Goal: Task Accomplishment & Management: Use online tool/utility

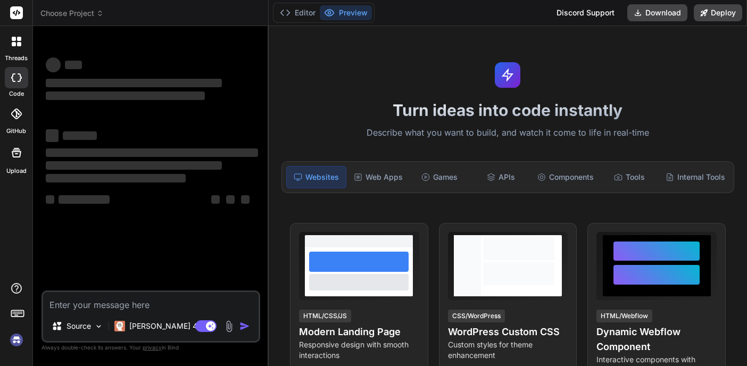
type textarea "x"
click at [135, 303] on textarea at bounding box center [151, 301] width 216 height 19
click at [94, 302] on textarea at bounding box center [151, 301] width 216 height 19
paste textarea "develop a landing page about our b2b community of practices about circular econ…"
type textarea "develop a landing page about our b2b community of practices about circular econ…"
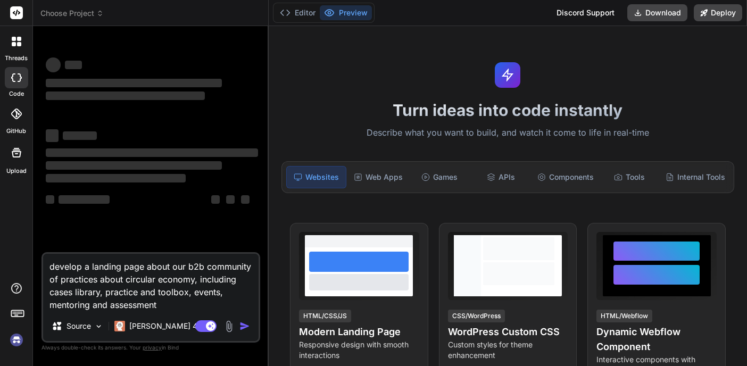
type textarea "x"
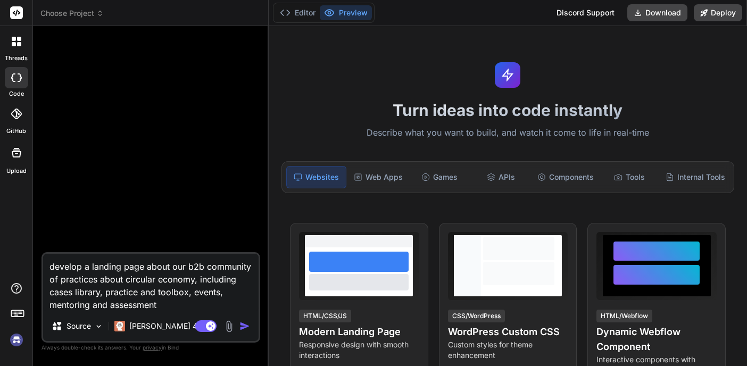
type textarea "develop a landing page about our b2b community of practices about circular econ…"
click at [244, 321] on img "button" at bounding box center [245, 326] width 11 height 11
type textarea "x"
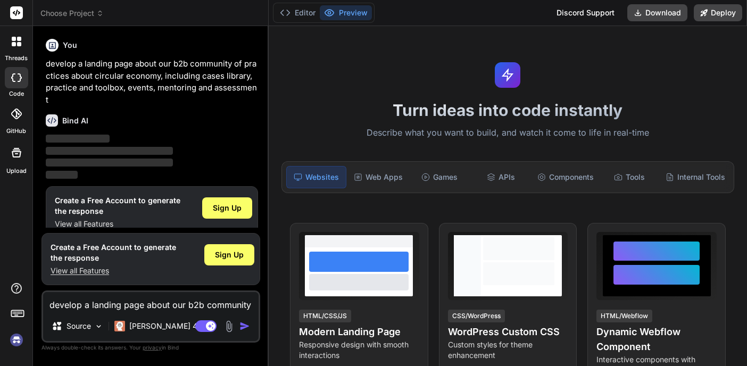
scroll to position [4, 0]
